Goal: Task Accomplishment & Management: Complete application form

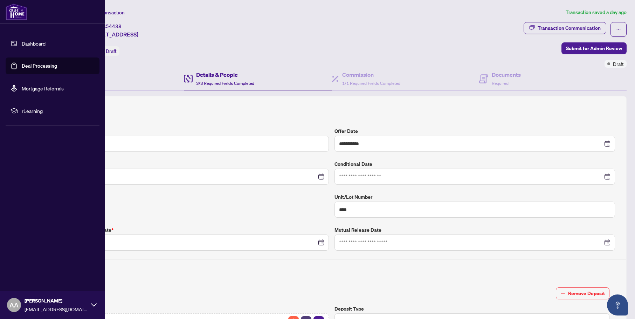
click at [22, 66] on link "Deal Processing" at bounding box center [39, 66] width 35 height 6
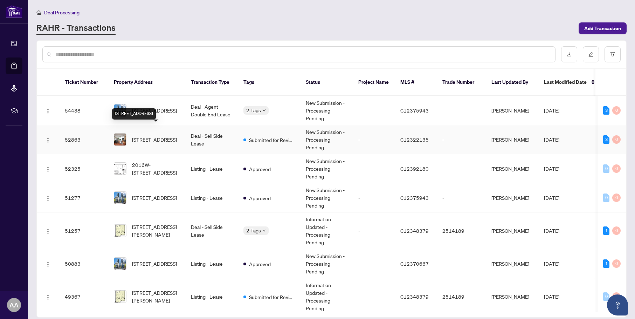
click at [167, 136] on span "[STREET_ADDRESS]" at bounding box center [154, 140] width 45 height 8
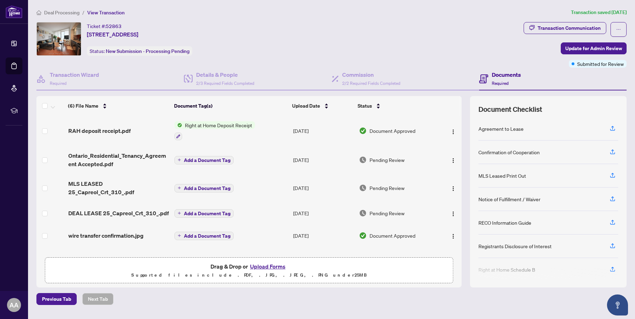
scroll to position [12, 0]
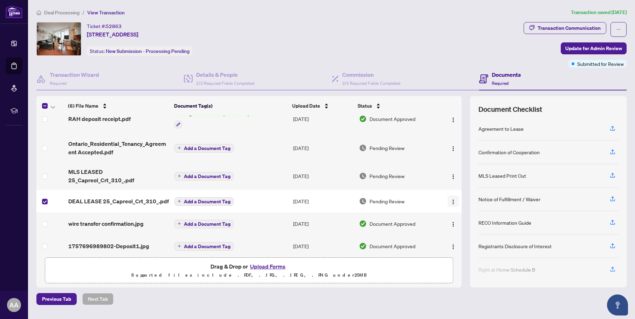
click at [452, 199] on img "button" at bounding box center [454, 202] width 6 height 6
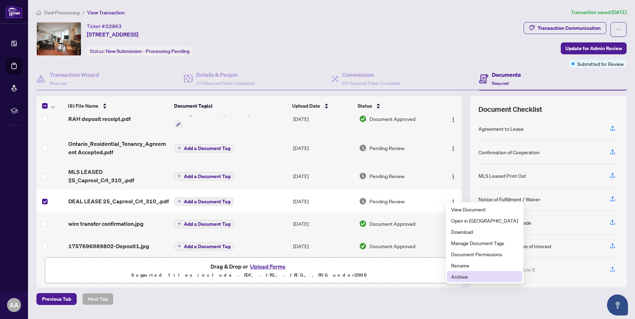
click at [472, 277] on span "Archive" at bounding box center [484, 277] width 67 height 8
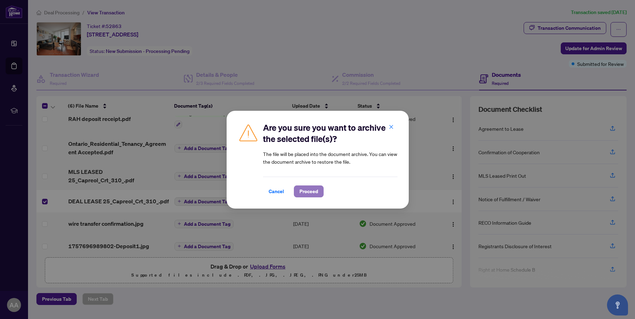
click at [307, 191] on span "Proceed" at bounding box center [309, 191] width 19 height 11
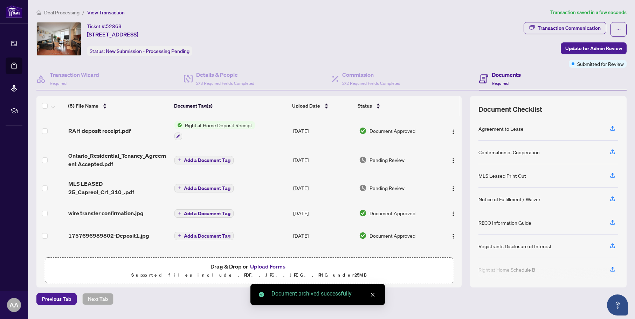
scroll to position [0, 0]
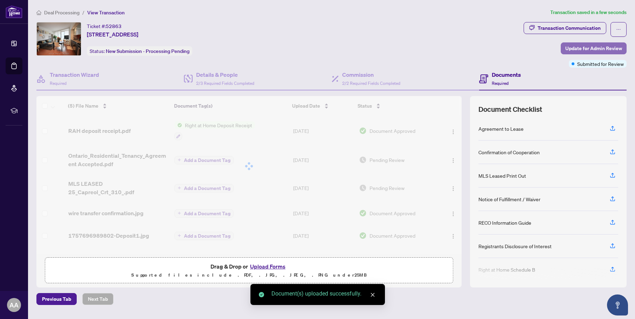
click at [580, 47] on span "Update for Admin Review" at bounding box center [593, 48] width 57 height 11
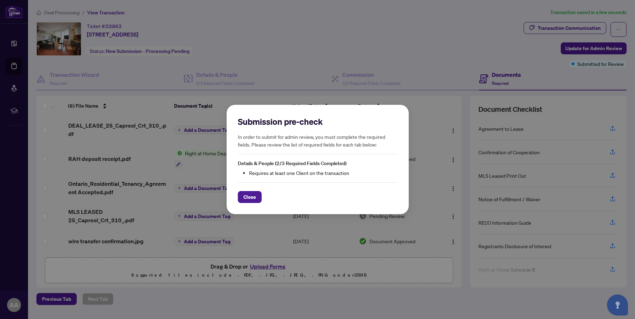
click at [244, 199] on span "Close" at bounding box center [249, 196] width 13 height 11
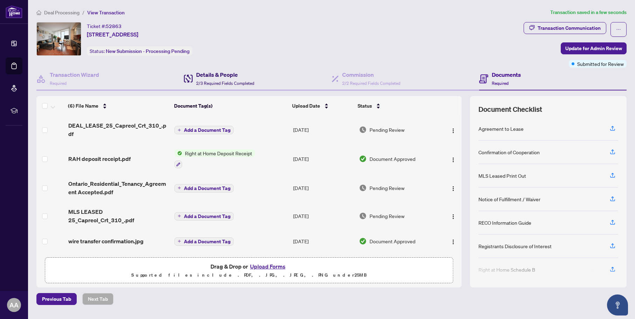
click at [231, 72] on h4 "Details & People" at bounding box center [225, 74] width 58 height 8
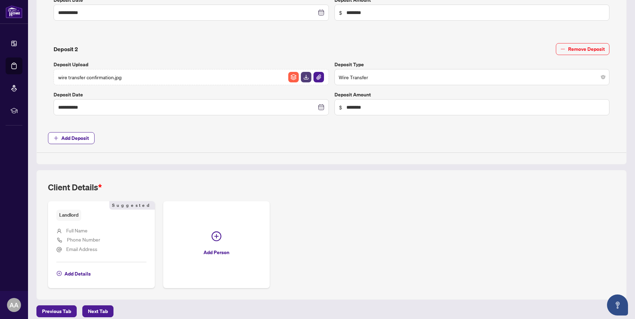
scroll to position [345, 0]
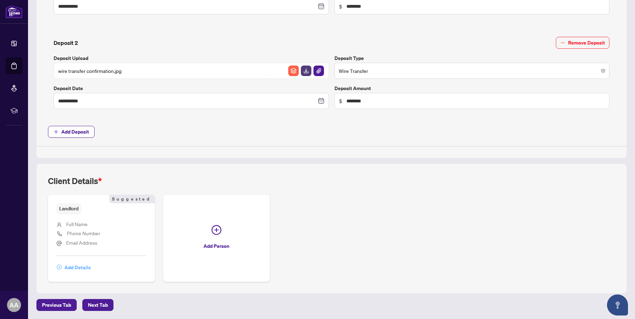
click at [77, 267] on span "Add Details" at bounding box center [77, 267] width 26 height 11
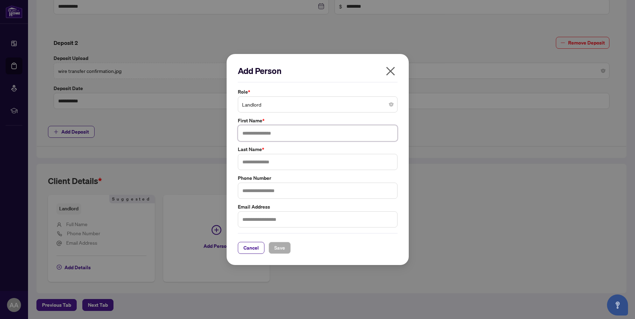
click at [258, 133] on input "text" at bounding box center [318, 133] width 160 height 16
type input "******"
type input "**********"
click at [286, 250] on button "Save" at bounding box center [280, 248] width 22 height 12
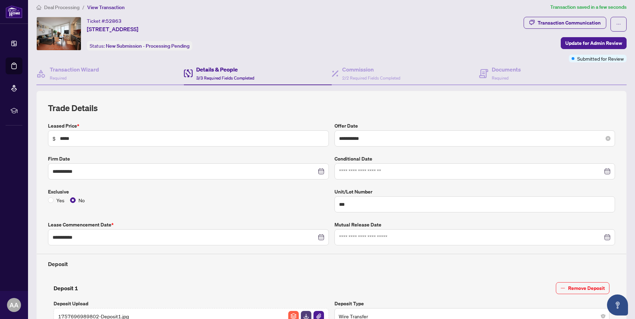
scroll to position [0, 0]
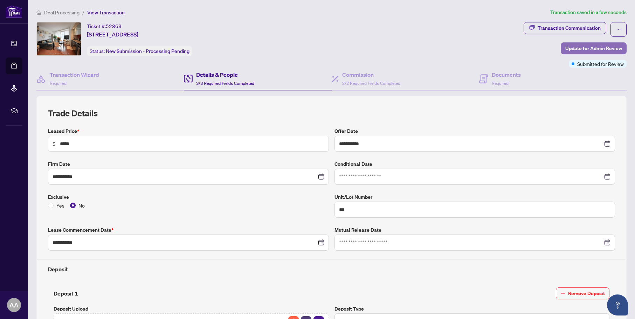
click at [572, 45] on span "Update for Admin Review" at bounding box center [593, 48] width 57 height 11
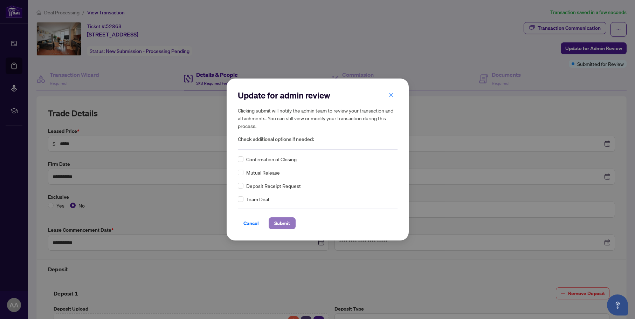
click at [282, 226] on span "Submit" at bounding box center [282, 223] width 16 height 11
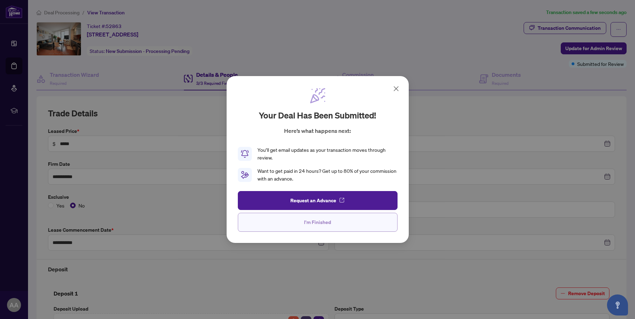
click at [321, 226] on span "I'm Finished" at bounding box center [317, 222] width 27 height 11
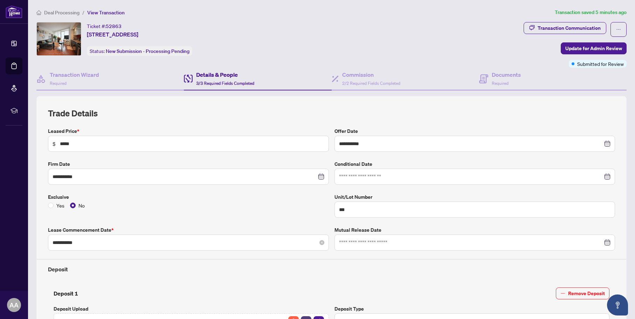
scroll to position [234, 0]
